Goal: Task Accomplishment & Management: Manage account settings

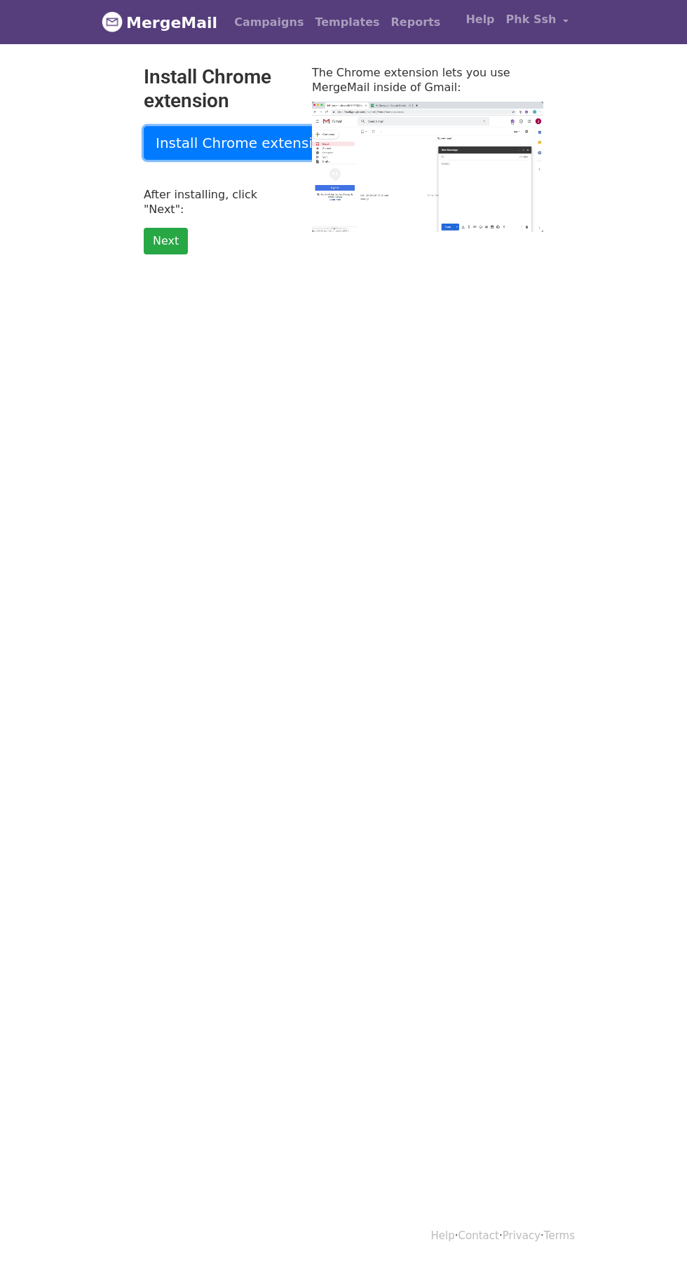
click at [259, 146] on link "Install Chrome extension" at bounding box center [243, 143] width 198 height 34
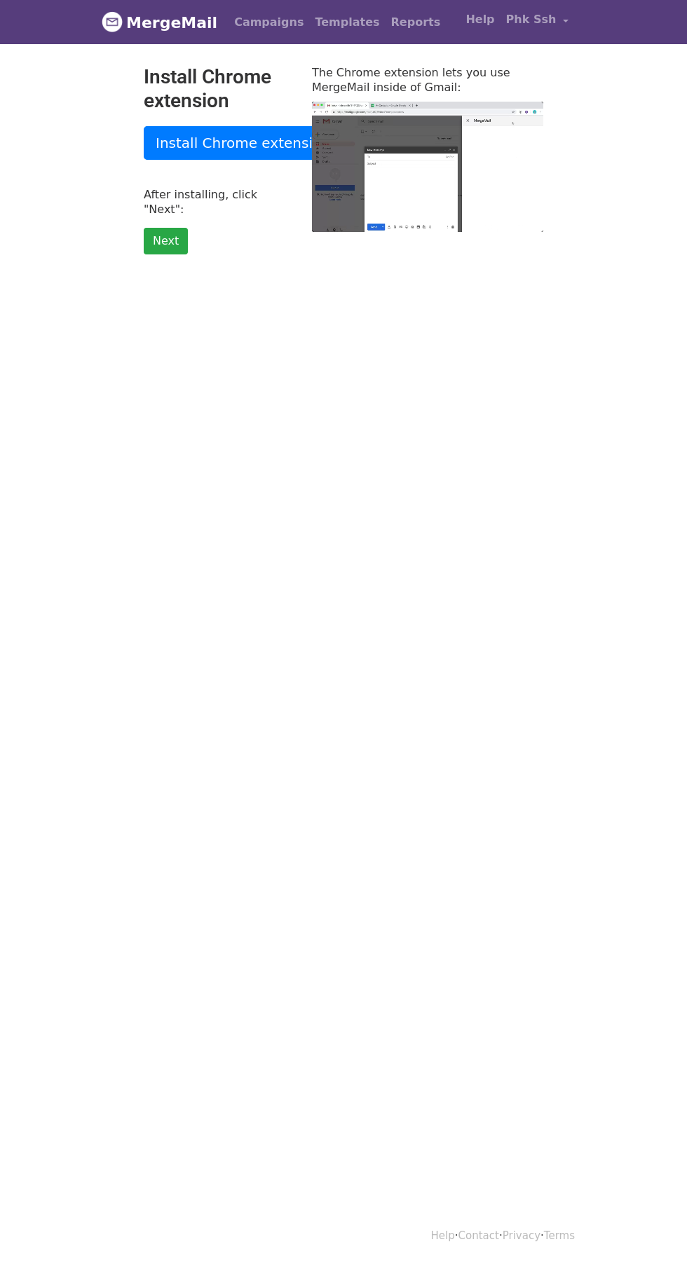
type input "18.3"
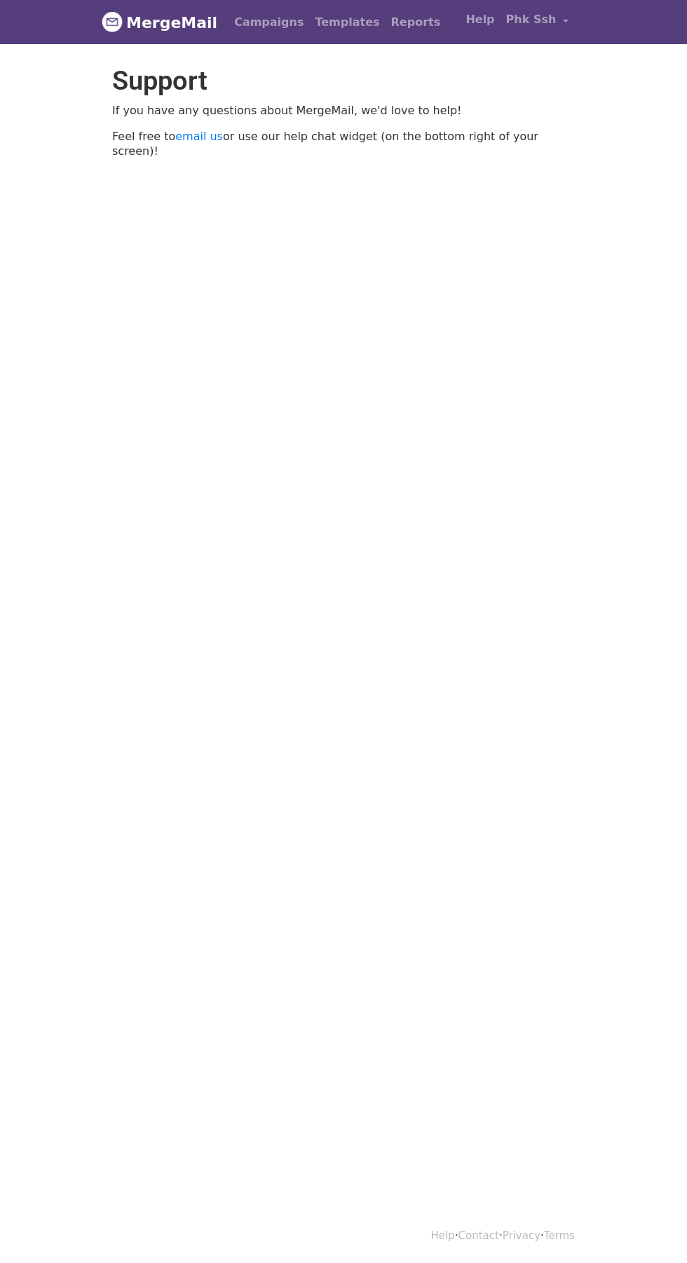
click at [130, 18] on link "MergeMail" at bounding box center [160, 22] width 116 height 29
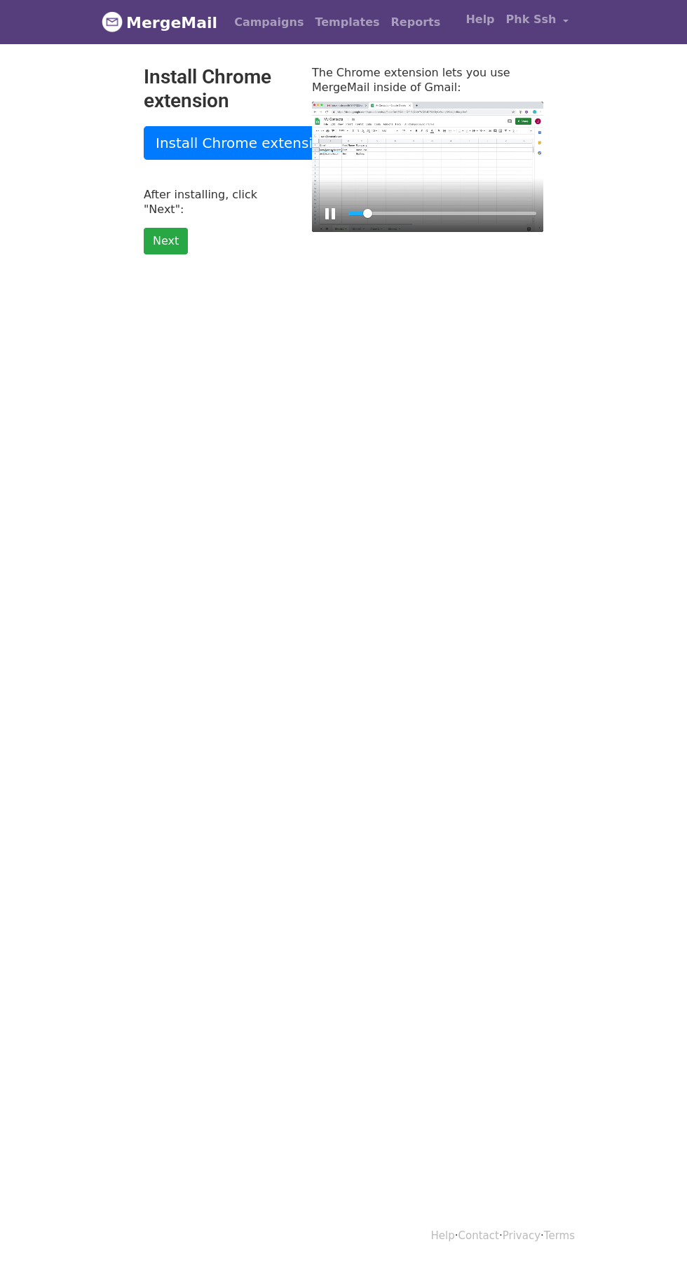
type input "8.52"
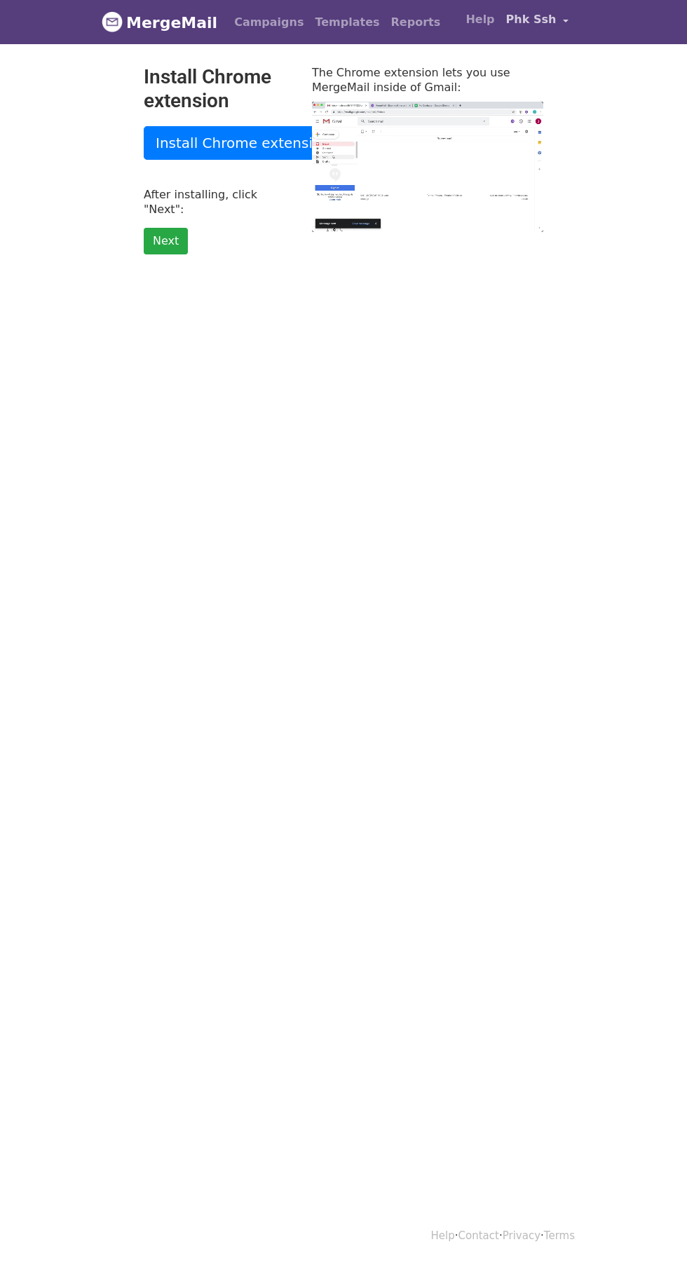
click at [557, 24] on link "Phk Ssh" at bounding box center [537, 22] width 74 height 33
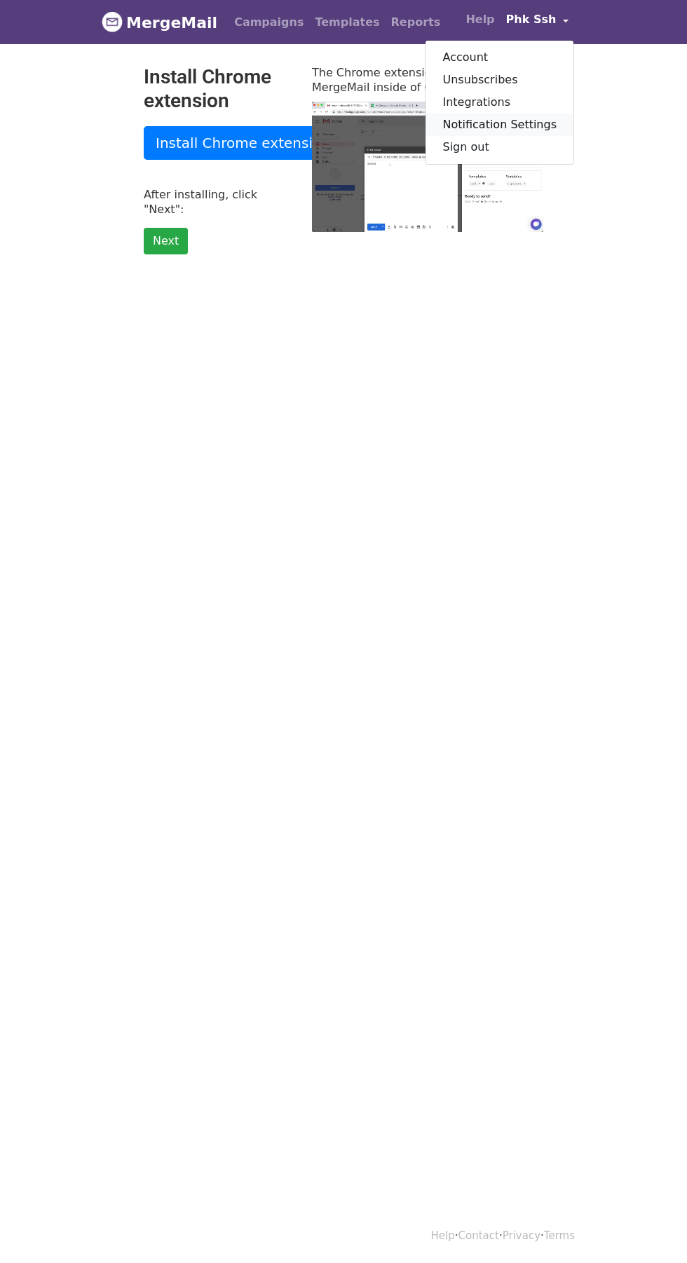
click at [538, 126] on link "Notification Settings" at bounding box center [499, 125] width 148 height 22
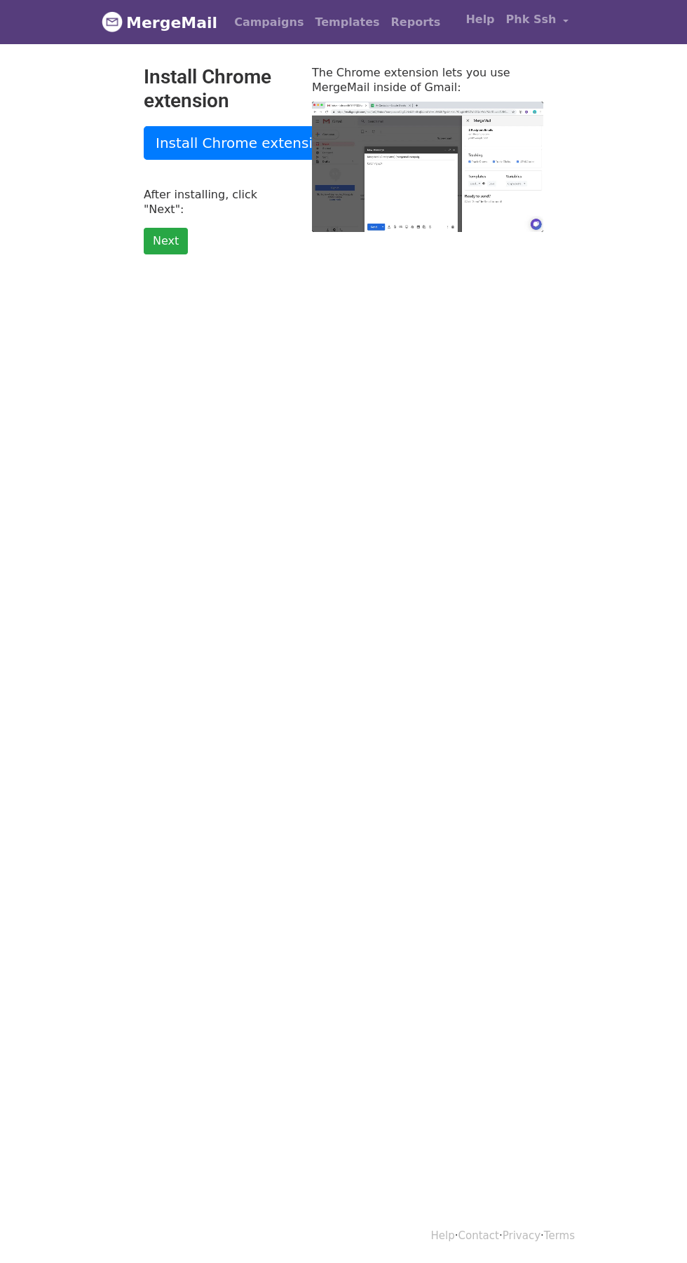
type input "18.41"
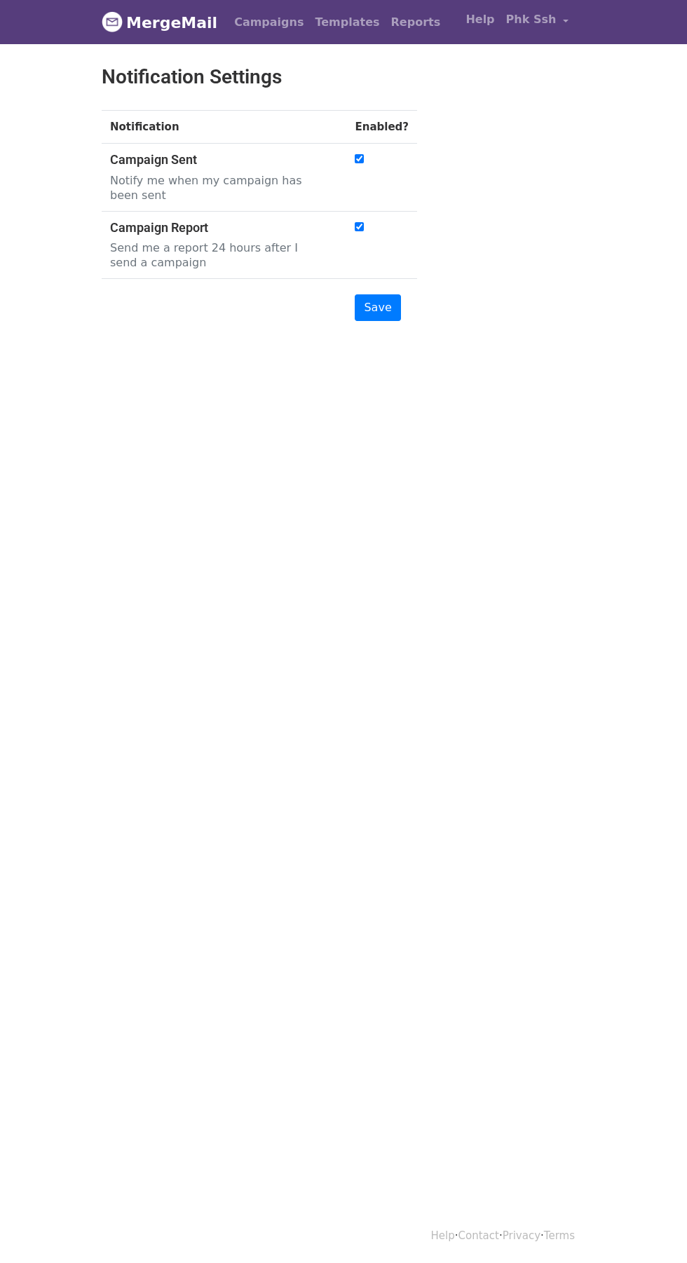
click at [275, 247] on p "Send me a report 24 hours after I send a campaign" at bounding box center [217, 254] width 214 height 29
click at [245, 220] on h5 "Campaign Report" at bounding box center [217, 227] width 214 height 15
click at [389, 294] on input "Save" at bounding box center [378, 307] width 46 height 27
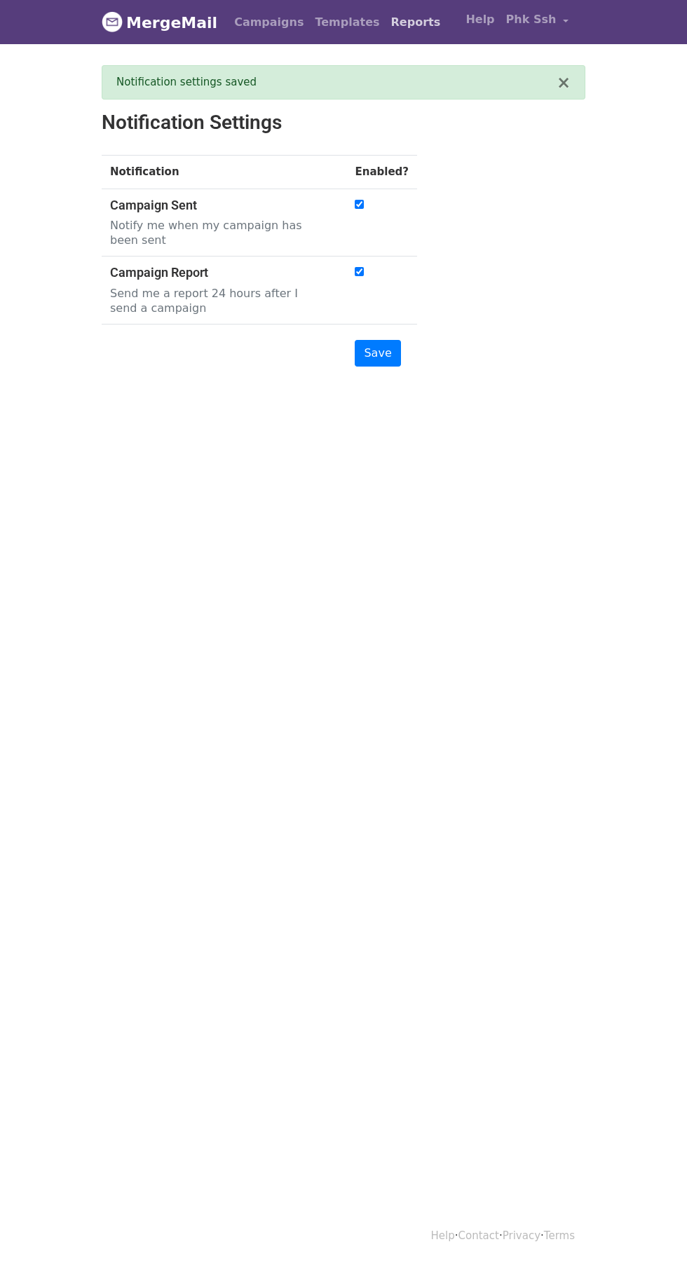
click at [385, 32] on link "Reports" at bounding box center [415, 22] width 61 height 28
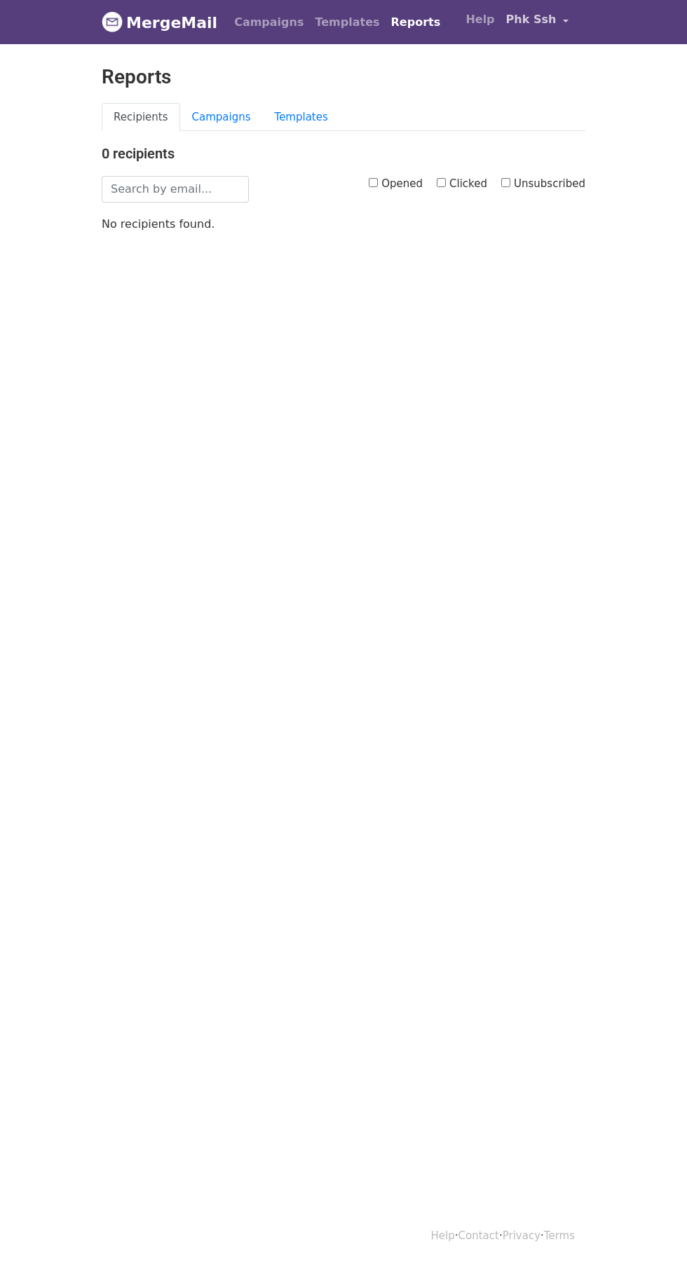
click at [557, 24] on link "Phk Ssh" at bounding box center [537, 22] width 74 height 33
click at [531, 87] on link "Unsubscribes" at bounding box center [499, 80] width 148 height 22
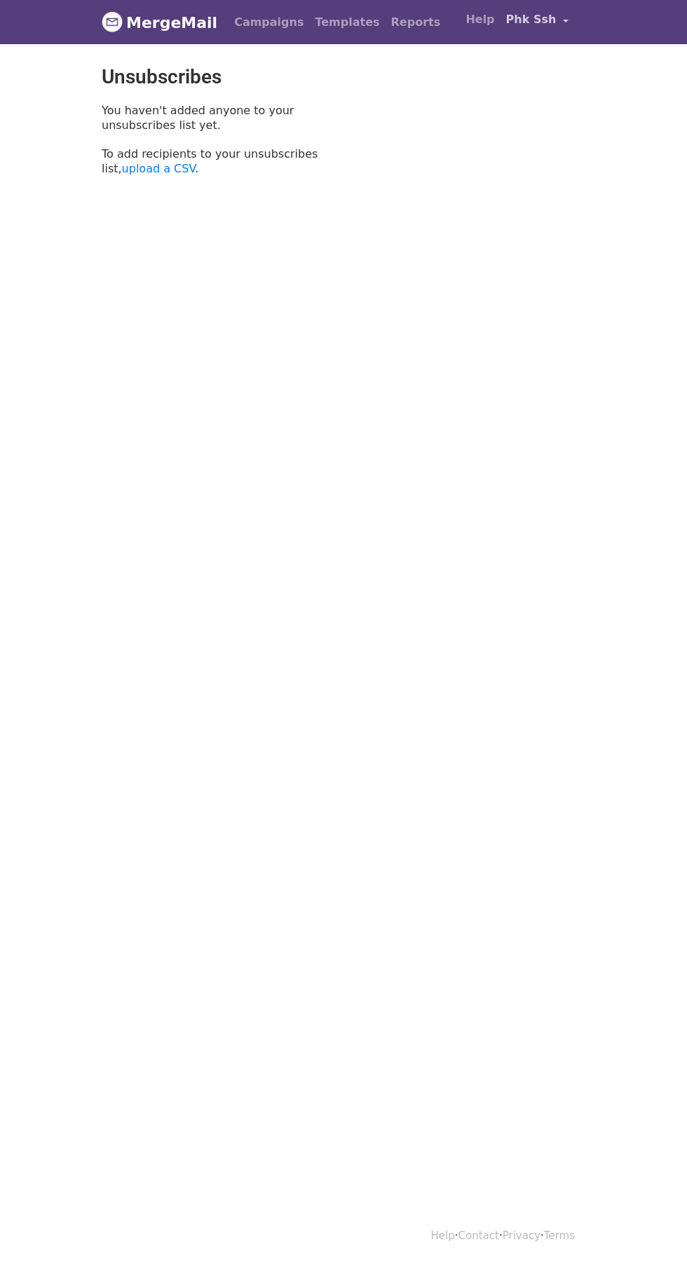
click at [557, 24] on link "Phk Ssh" at bounding box center [537, 22] width 74 height 33
click at [518, 99] on link "Integrations" at bounding box center [499, 102] width 148 height 22
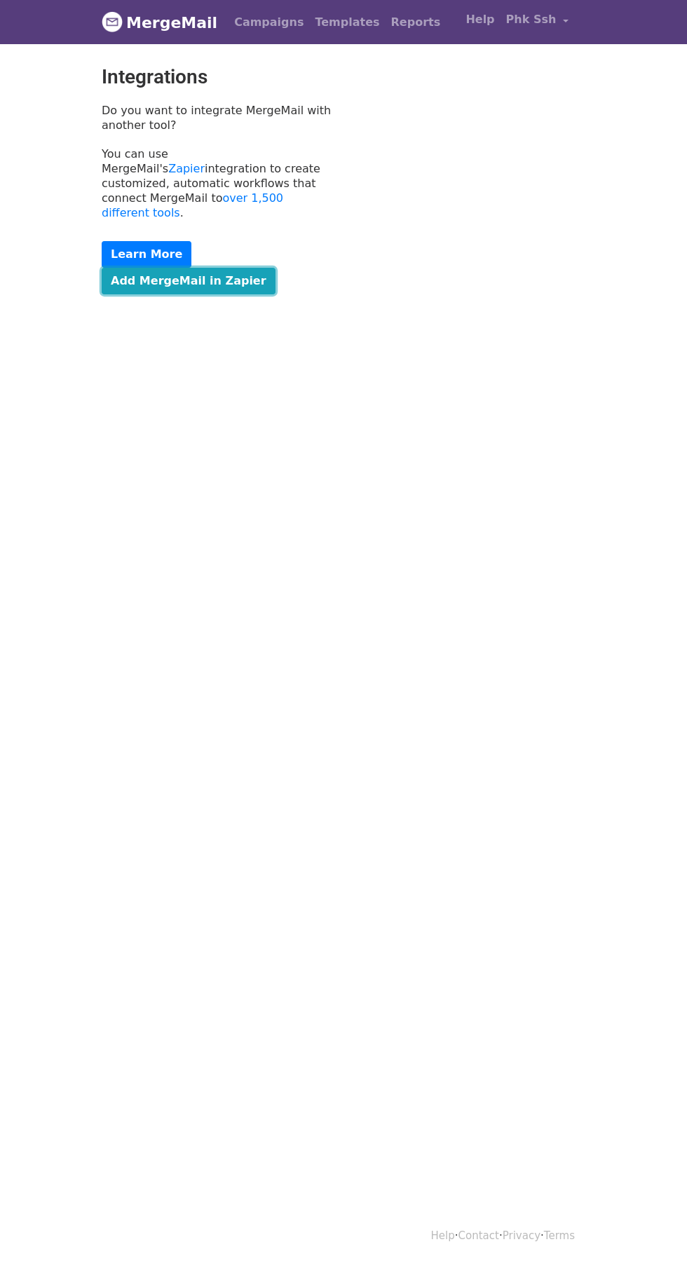
click at [223, 269] on link "Add MergeMail in Zapier" at bounding box center [189, 281] width 174 height 27
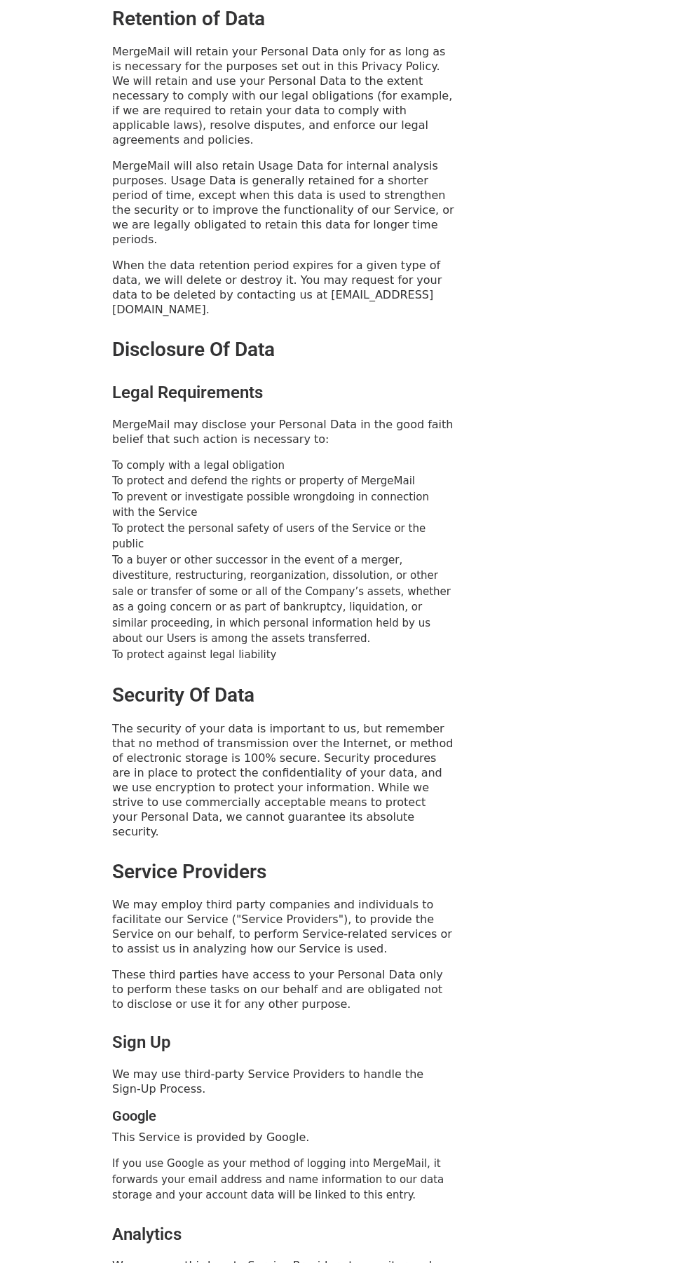
scroll to position [3150, 0]
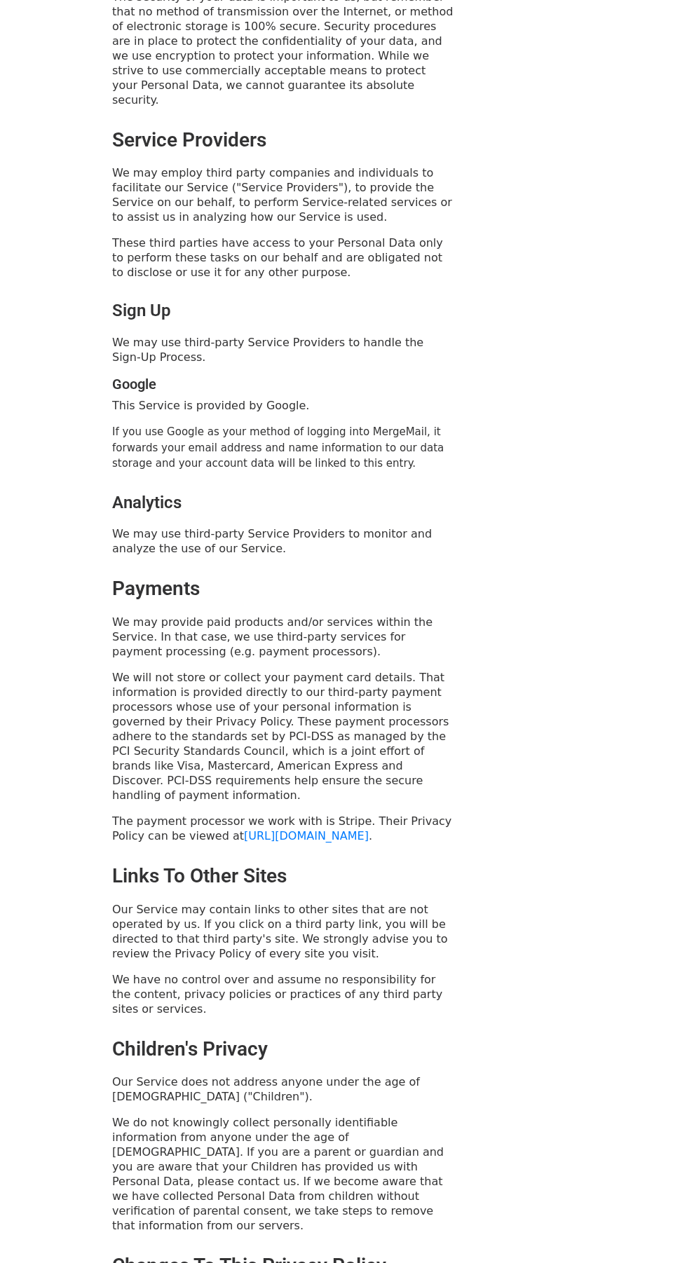
click at [320, 829] on link "[URL][DOMAIN_NAME]" at bounding box center [306, 835] width 125 height 13
